Goal: Entertainment & Leisure: Browse casually

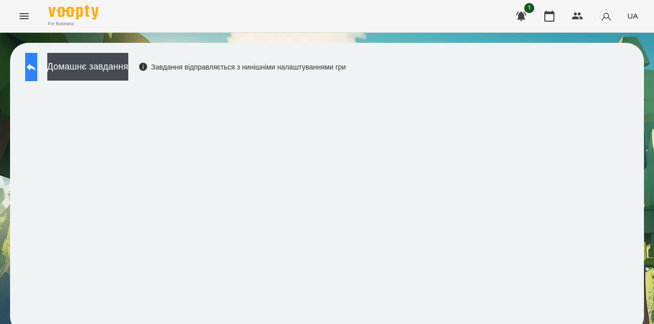
click at [37, 64] on button at bounding box center [31, 67] width 12 height 28
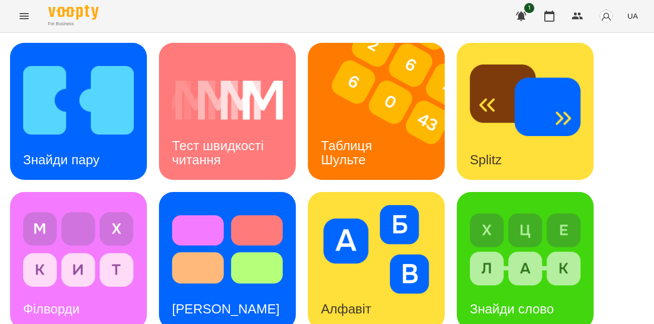
scroll to position [87, 0]
click at [352, 205] on img at bounding box center [376, 249] width 111 height 89
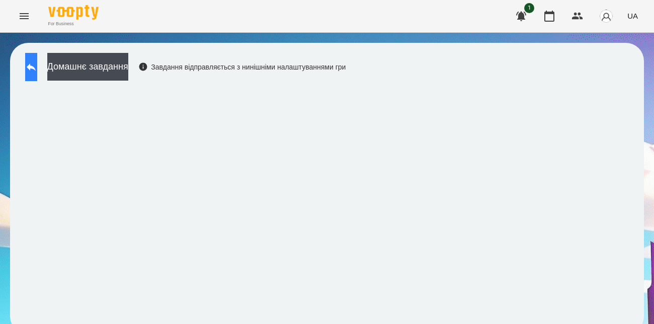
click at [37, 72] on button at bounding box center [31, 67] width 12 height 28
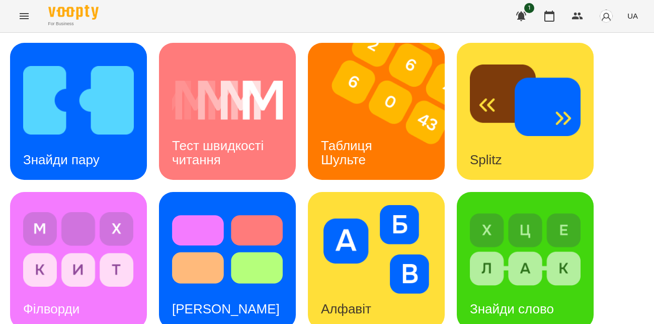
scroll to position [78, 0]
click at [63, 205] on img at bounding box center [78, 249] width 111 height 89
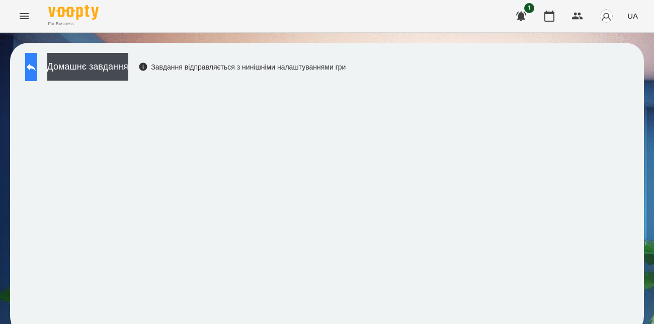
click at [37, 71] on icon at bounding box center [31, 67] width 12 height 12
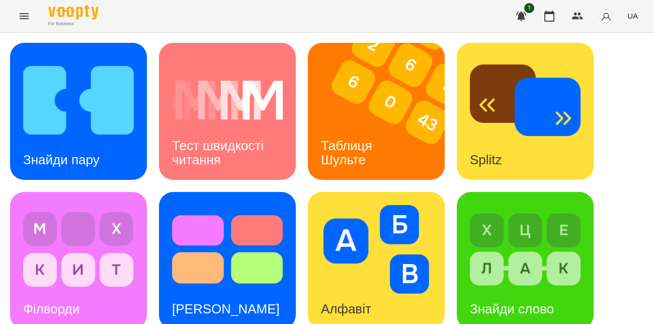
scroll to position [62, 0]
click at [480, 206] on img at bounding box center [525, 249] width 111 height 89
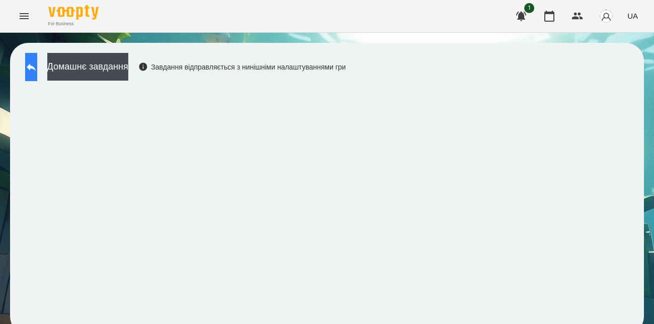
click at [37, 75] on button at bounding box center [31, 67] width 12 height 28
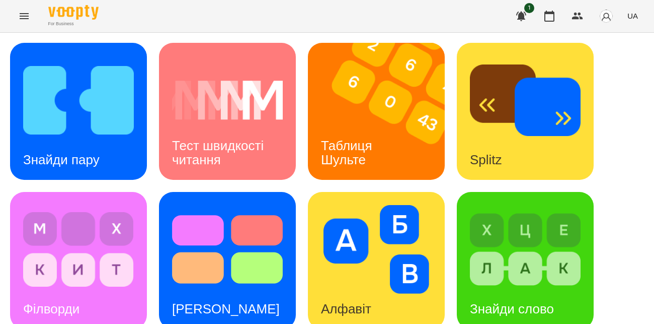
scroll to position [33, 0]
click at [340, 236] on img at bounding box center [376, 249] width 111 height 89
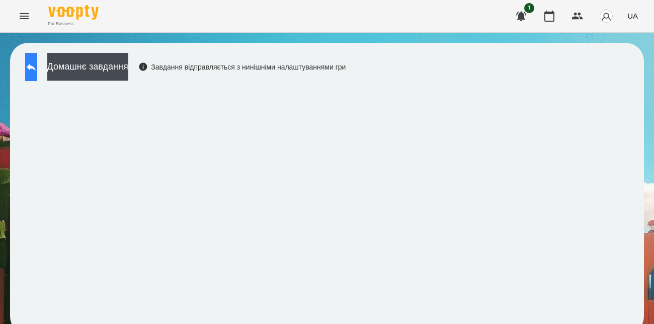
click at [33, 65] on button at bounding box center [31, 67] width 12 height 28
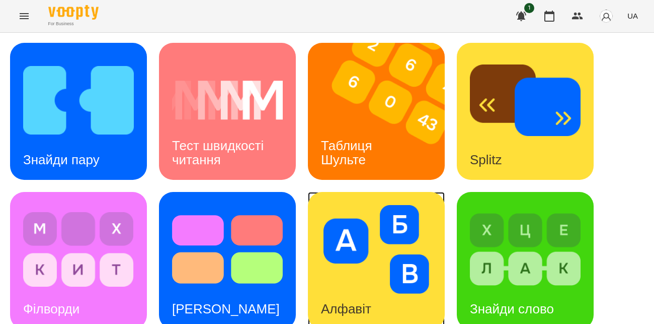
click at [362, 277] on img at bounding box center [376, 249] width 111 height 89
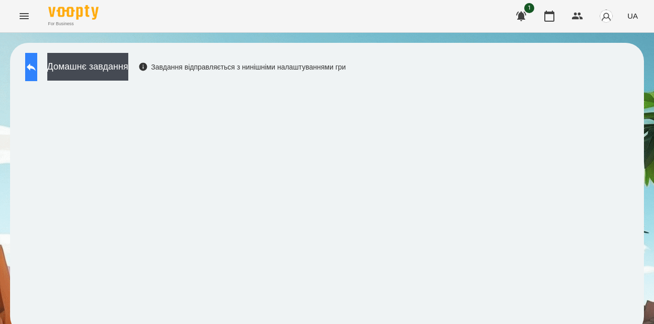
click at [29, 72] on button at bounding box center [31, 67] width 12 height 28
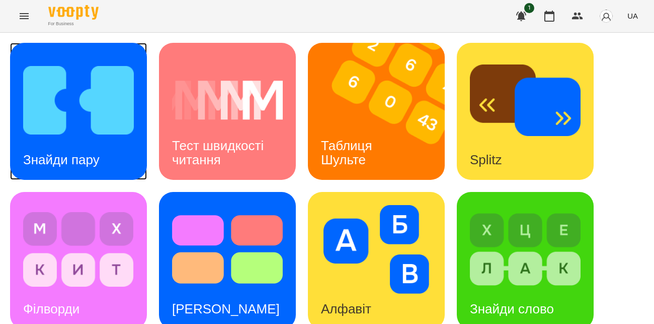
click at [64, 110] on img at bounding box center [78, 100] width 111 height 89
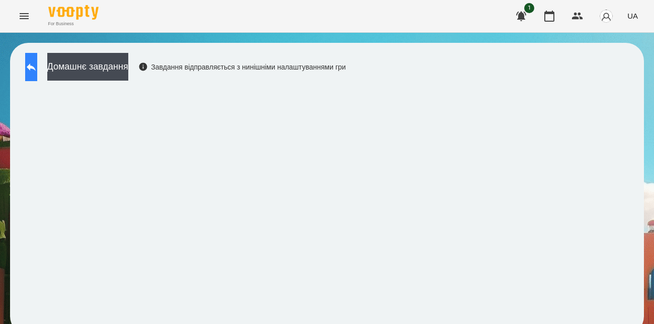
click at [36, 69] on icon at bounding box center [31, 67] width 9 height 8
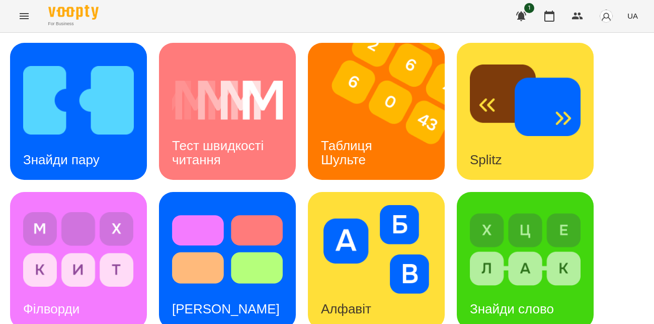
scroll to position [36, 0]
click at [520, 137] on div "Splitz" at bounding box center [525, 111] width 137 height 137
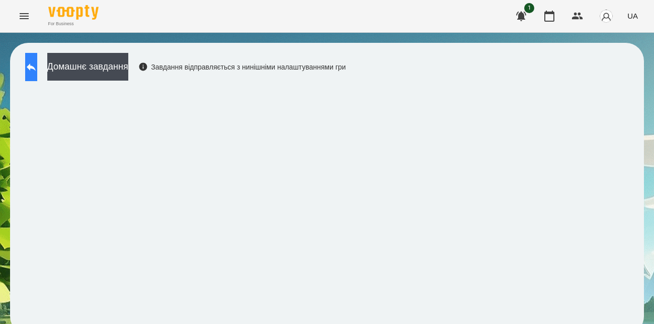
click at [37, 67] on icon at bounding box center [31, 67] width 12 height 12
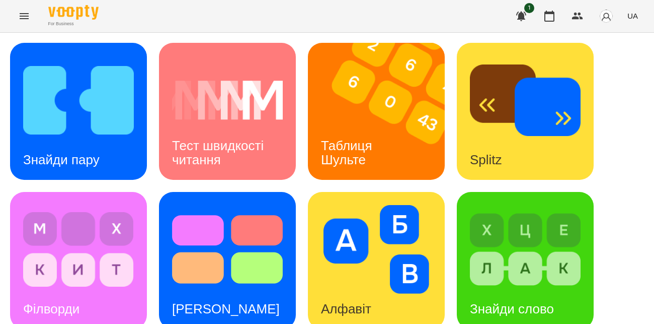
scroll to position [72, 0]
click at [104, 206] on img at bounding box center [78, 249] width 111 height 89
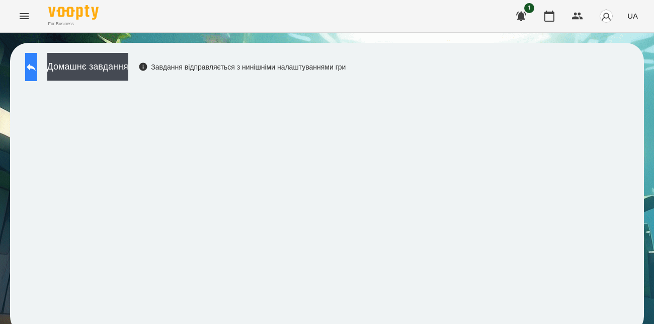
click at [37, 65] on icon at bounding box center [31, 67] width 12 height 12
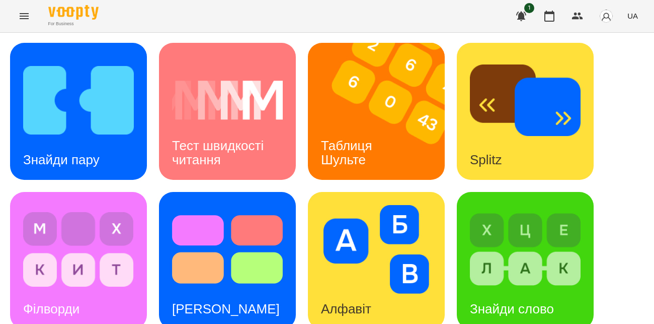
scroll to position [73, 0]
click at [337, 301] on h3 "Алфавіт" at bounding box center [346, 308] width 50 height 15
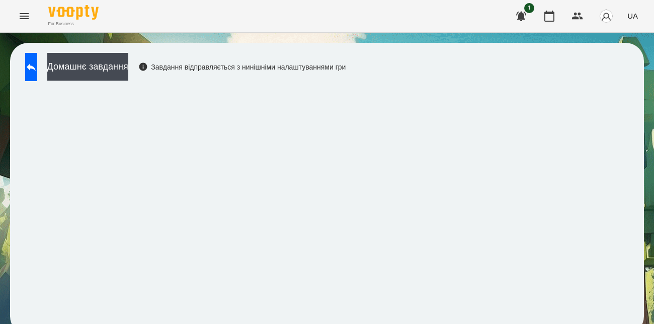
scroll to position [10, 0]
click at [7, 106] on div "Домашнє завдання Завдання відправляється з нинішніми налаштуваннями гри" at bounding box center [327, 189] width 654 height 312
click at [31, 53] on button at bounding box center [31, 67] width 12 height 28
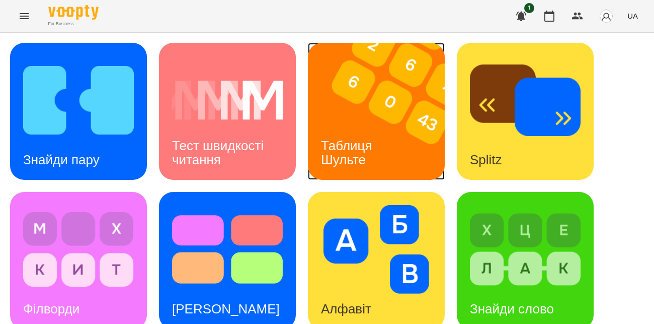
click at [358, 126] on div "Таблиця Шульте" at bounding box center [348, 153] width 81 height 54
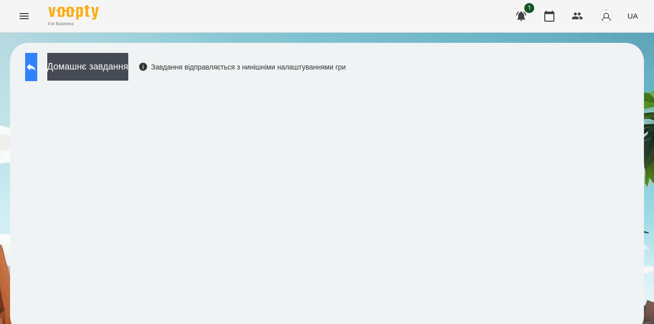
click at [37, 68] on icon at bounding box center [31, 67] width 12 height 12
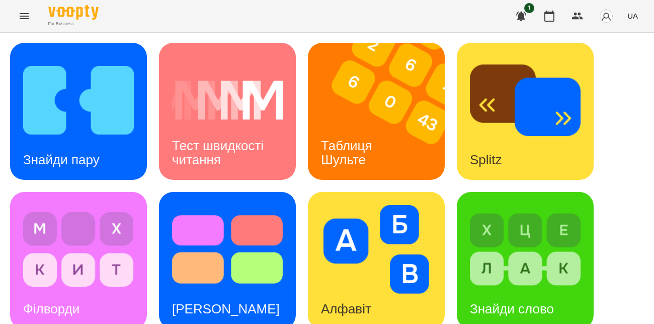
scroll to position [50, 0]
click at [516, 234] on img at bounding box center [525, 249] width 111 height 89
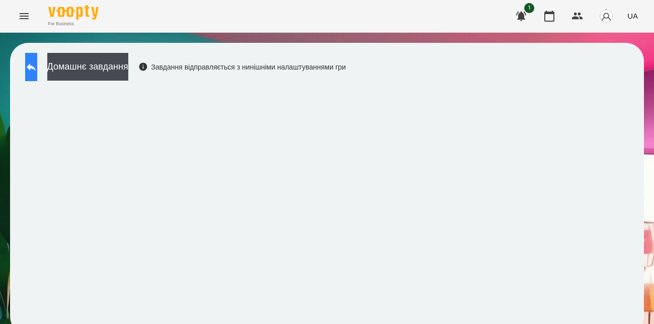
click at [37, 72] on icon at bounding box center [31, 67] width 12 height 12
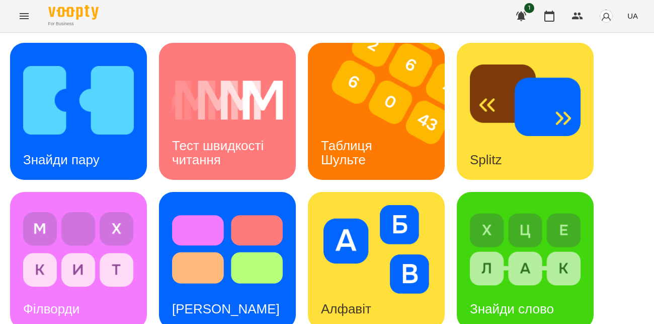
scroll to position [55, 0]
click at [42, 205] on img at bounding box center [78, 249] width 111 height 89
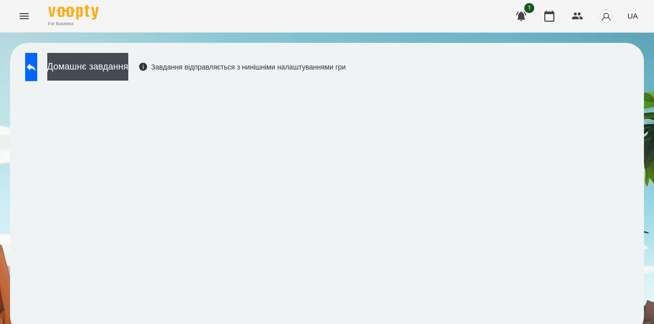
scroll to position [10, 0]
click at [36, 63] on icon at bounding box center [31, 67] width 9 height 8
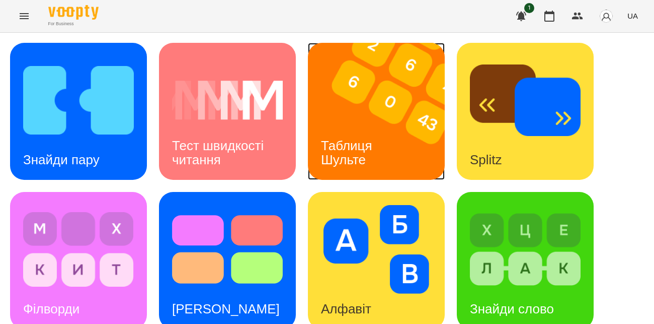
click at [386, 107] on img at bounding box center [382, 111] width 149 height 137
